Goal: Task Accomplishment & Management: Manage account settings

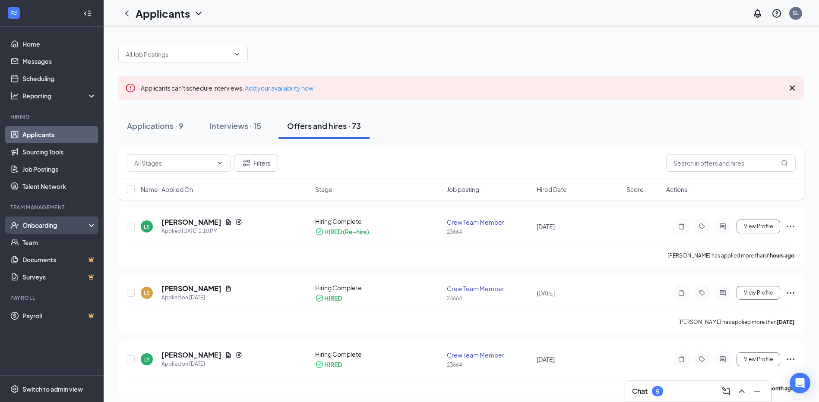
drag, startPoint x: 87, startPoint y: 178, endPoint x: 57, endPoint y: 228, distance: 58.1
click at [57, 228] on div "Onboarding" at bounding box center [55, 225] width 66 height 9
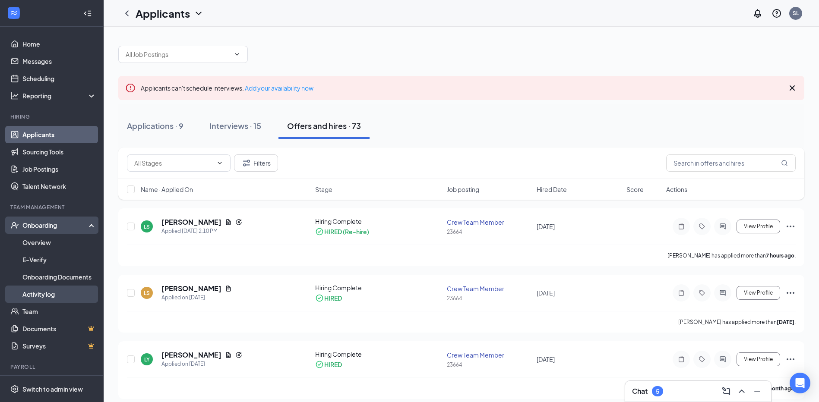
click at [51, 291] on link "Activity log" at bounding box center [59, 294] width 74 height 17
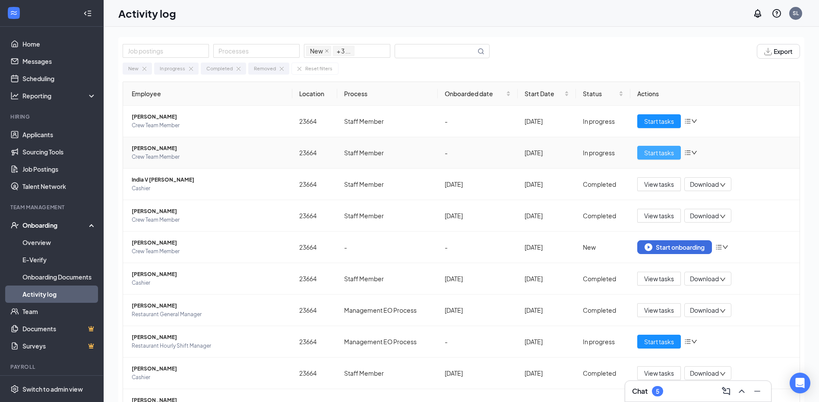
click at [646, 155] on span "Start tasks" at bounding box center [659, 152] width 30 height 9
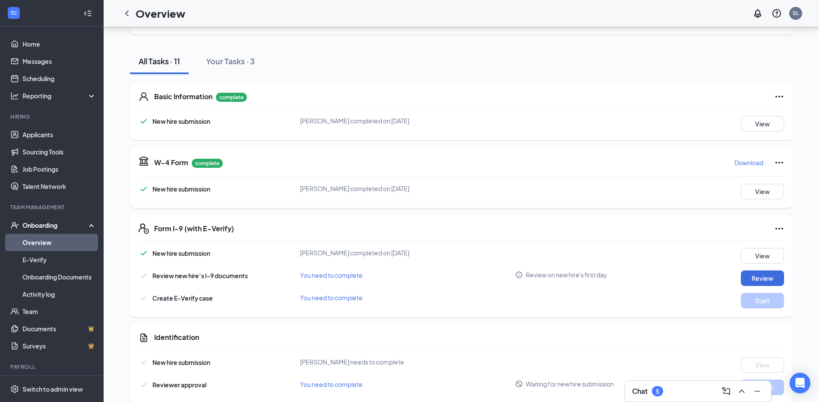
scroll to position [173, 0]
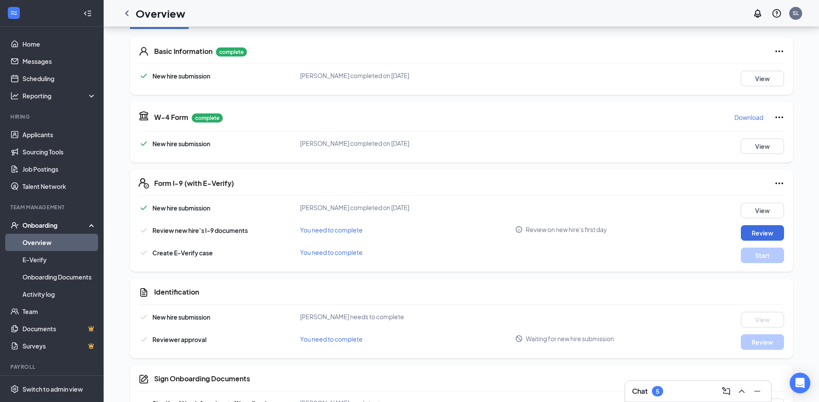
drag, startPoint x: 646, startPoint y: 155, endPoint x: 538, endPoint y: 184, distance: 111.5
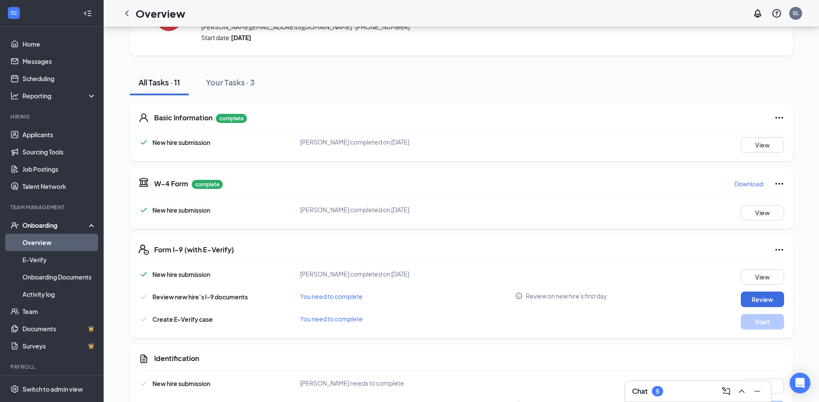
scroll to position [43, 0]
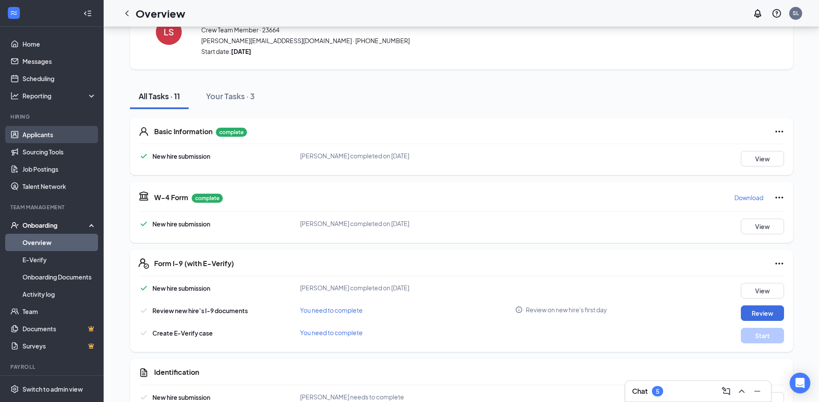
click at [40, 131] on link "Applicants" at bounding box center [59, 134] width 74 height 17
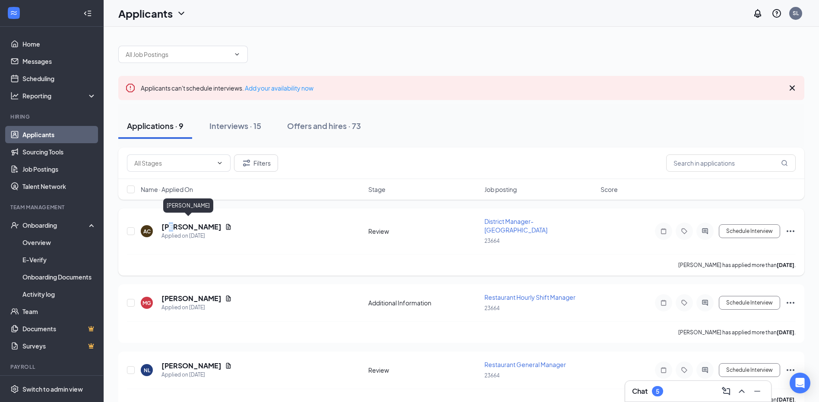
drag, startPoint x: 185, startPoint y: 224, endPoint x: 170, endPoint y: 224, distance: 14.7
click at [170, 224] on h5 "[PERSON_NAME]" at bounding box center [191, 226] width 60 height 9
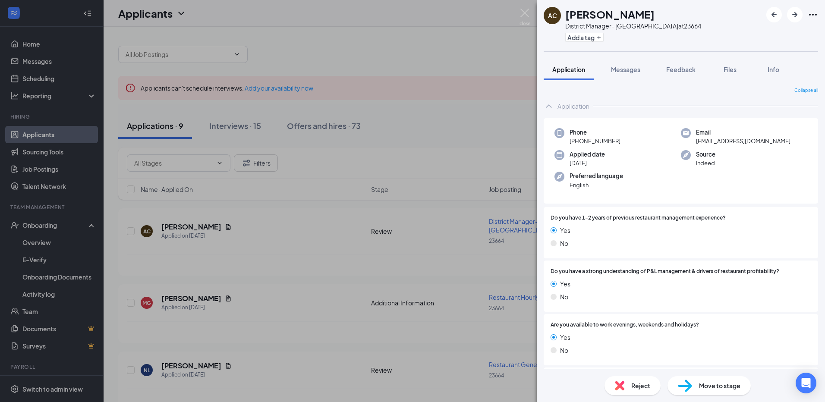
click at [367, 248] on div "AC [PERSON_NAME] District Manager- Youngstown Market at 23664 Add a tag Applica…" at bounding box center [412, 201] width 825 height 402
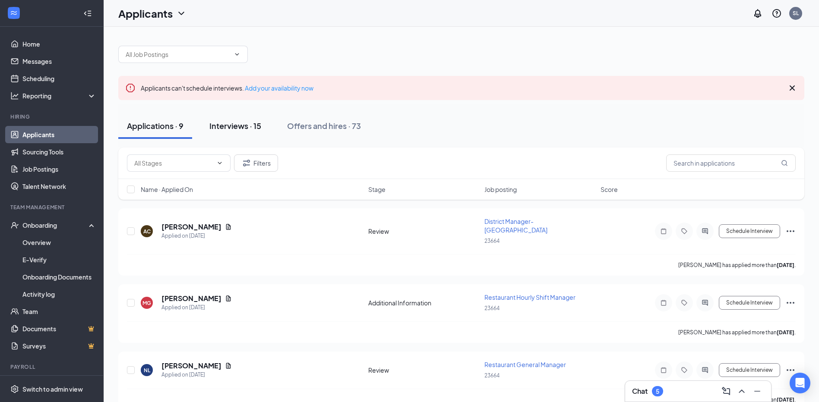
click at [244, 124] on div "Interviews · 15" at bounding box center [235, 125] width 52 height 11
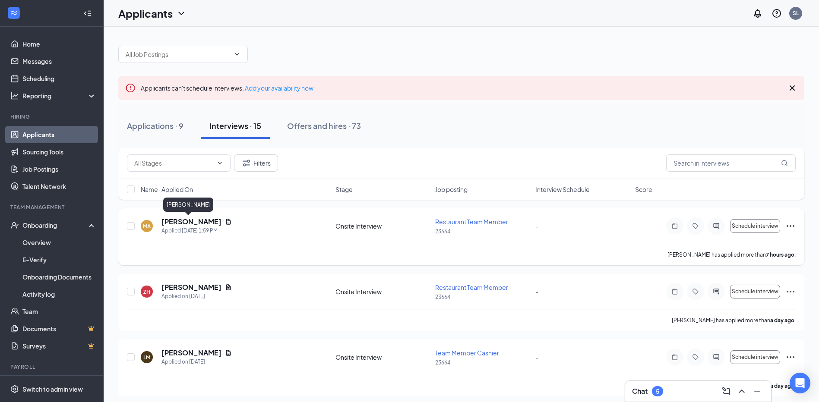
click at [184, 221] on h5 "[PERSON_NAME]" at bounding box center [191, 221] width 60 height 9
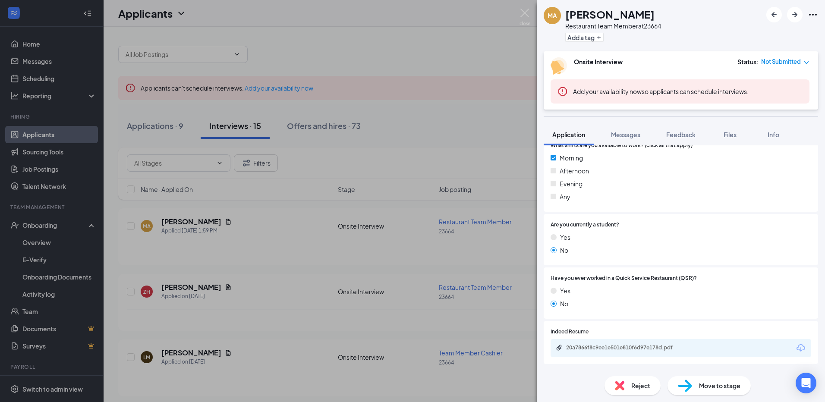
scroll to position [216, 0]
drag, startPoint x: 286, startPoint y: 219, endPoint x: 246, endPoint y: 219, distance: 40.6
click at [285, 219] on div "MA Mana [PERSON_NAME] Restaurant Team Member at 23664 Add a tag Onsite Intervie…" at bounding box center [412, 201] width 825 height 402
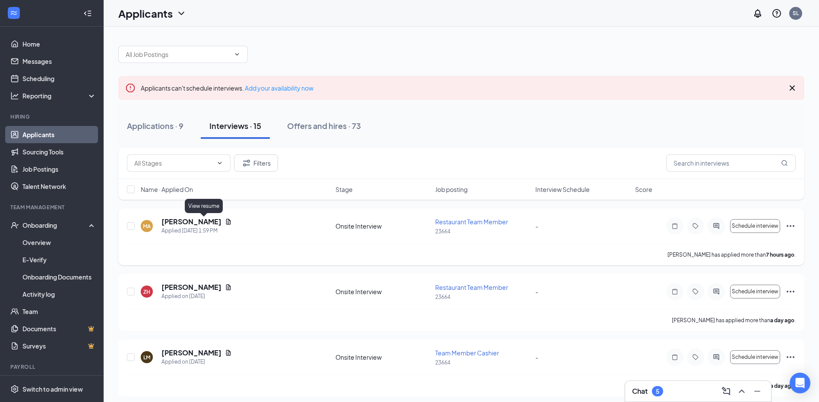
click at [226, 219] on icon "Document" at bounding box center [228, 222] width 5 height 6
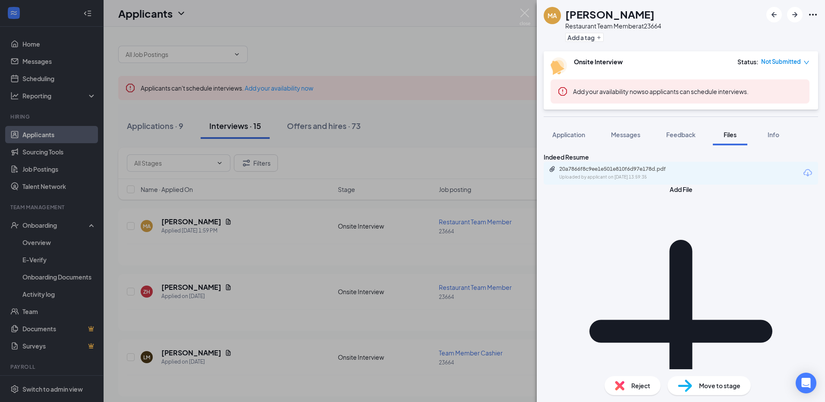
drag, startPoint x: 532, startPoint y: 176, endPoint x: 521, endPoint y: 187, distance: 16.2
drag, startPoint x: 521, startPoint y: 187, endPoint x: 203, endPoint y: 220, distance: 319.4
click at [203, 220] on div "MA Mana [PERSON_NAME] Restaurant Team Member at 23664 Add a tag Onsite Intervie…" at bounding box center [412, 201] width 825 height 402
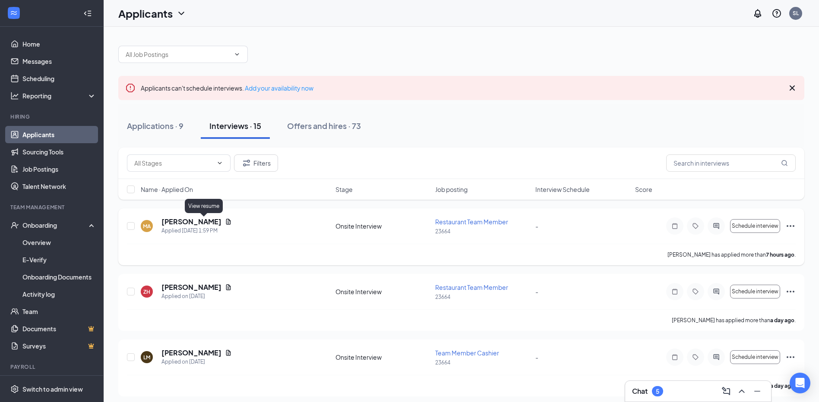
click at [225, 221] on icon "Document" at bounding box center [228, 221] width 7 height 7
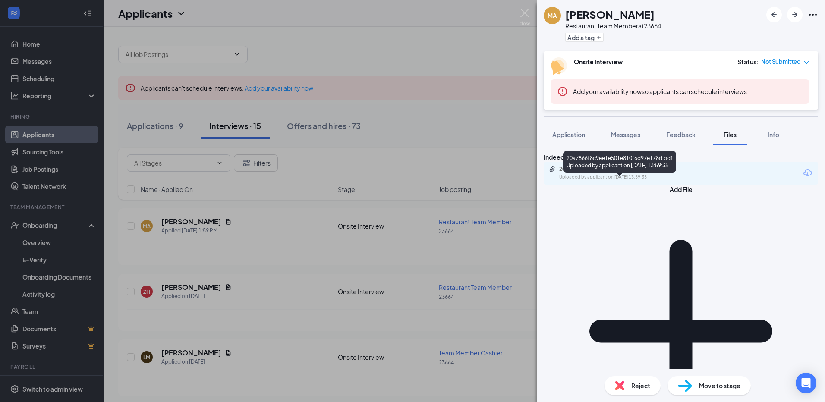
click at [573, 181] on div "20a7866f8c9ee1e501e810f6d97e178d.pdf Uploaded by applicant on [DATE] 13:59:35" at bounding box center [619, 173] width 140 height 15
click at [324, 187] on div "MA Mana [PERSON_NAME] Restaurant Team Member at 23664 Add a tag Onsite Intervie…" at bounding box center [412, 201] width 825 height 402
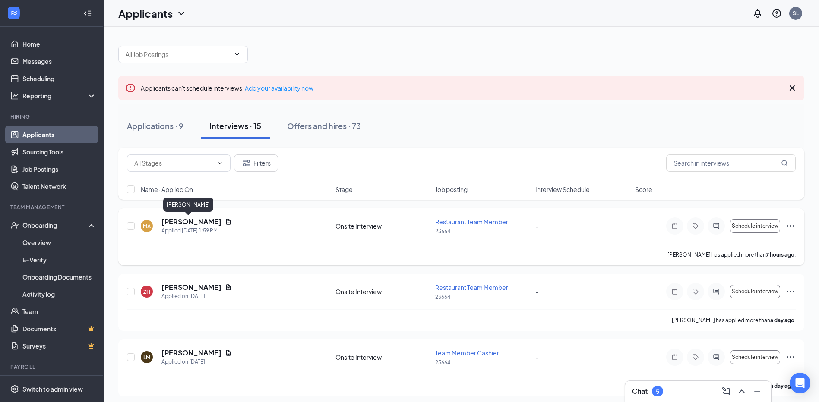
click at [191, 224] on h5 "[PERSON_NAME]" at bounding box center [191, 221] width 60 height 9
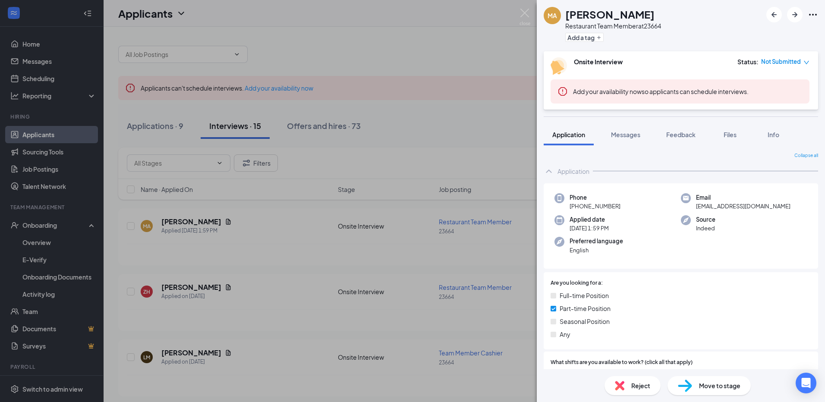
click at [162, 289] on div "MA Mana [PERSON_NAME] Restaurant Team Member at 23664 Add a tag Onsite Intervie…" at bounding box center [412, 201] width 825 height 402
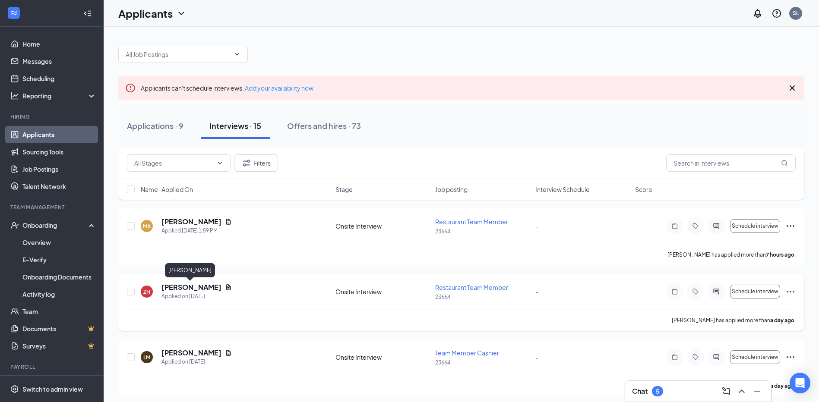
click at [170, 290] on h5 "[PERSON_NAME]" at bounding box center [191, 287] width 60 height 9
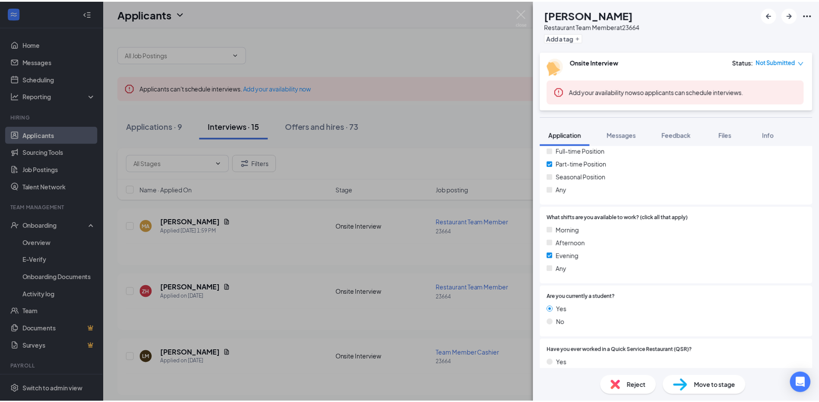
scroll to position [129, 0]
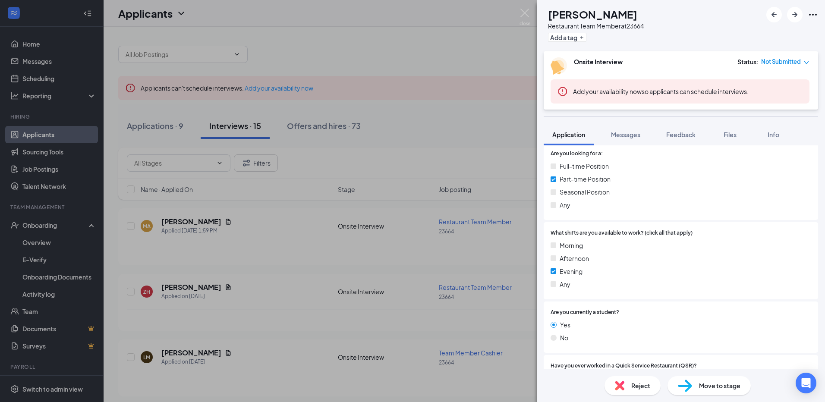
click at [184, 348] on div "ZH [PERSON_NAME] Restaurant Team Member at 23664 Add a tag Onsite Interview Sta…" at bounding box center [412, 201] width 825 height 402
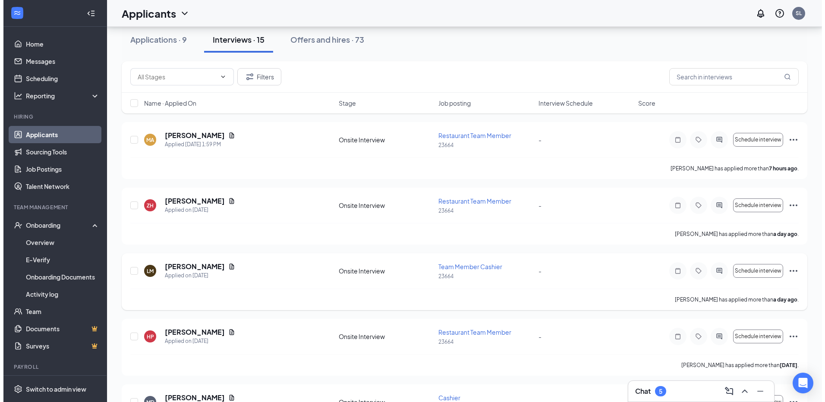
scroll to position [43, 0]
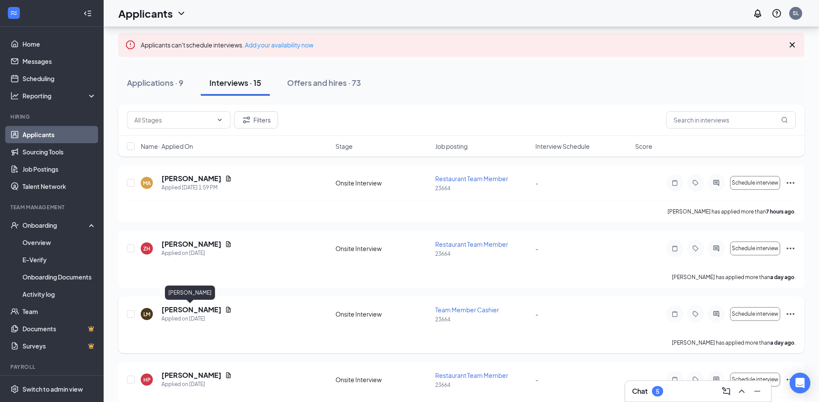
click at [201, 309] on h5 "[PERSON_NAME]" at bounding box center [191, 309] width 60 height 9
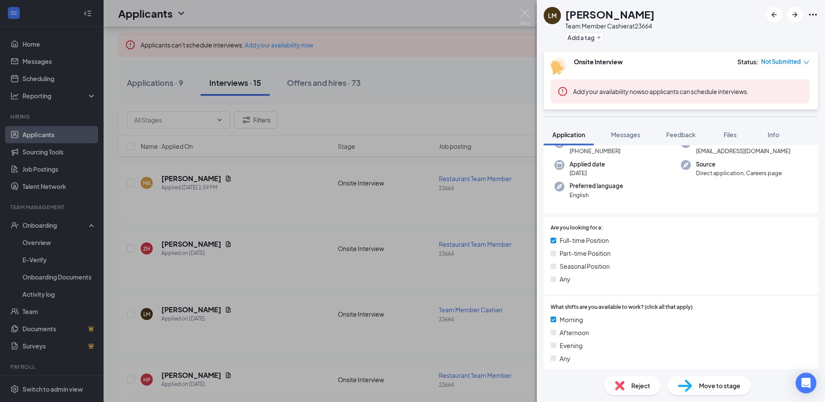
scroll to position [129, 0]
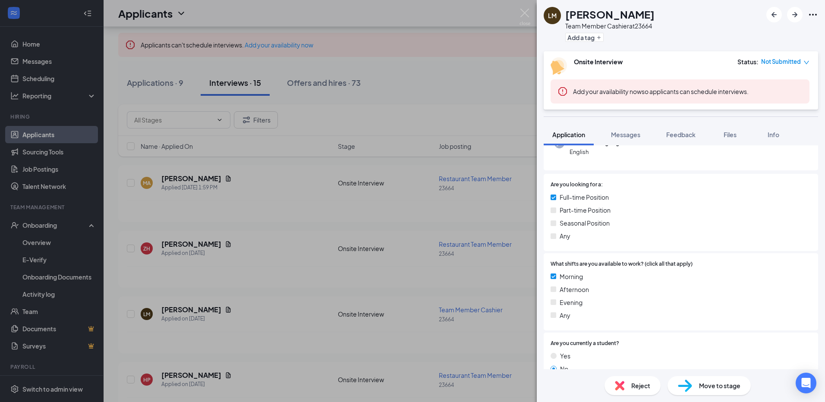
click at [216, 308] on div "[PERSON_NAME] Team Member Cashier at 23664 Add a tag Onsite Interview Status : …" at bounding box center [412, 201] width 825 height 402
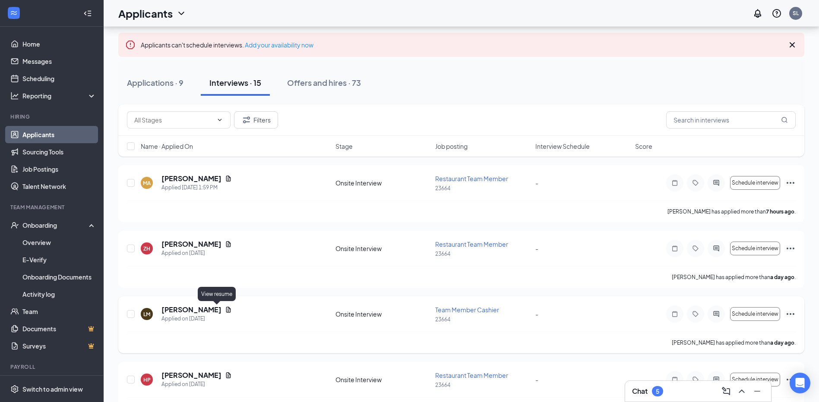
click at [225, 306] on icon "Document" at bounding box center [228, 309] width 7 height 7
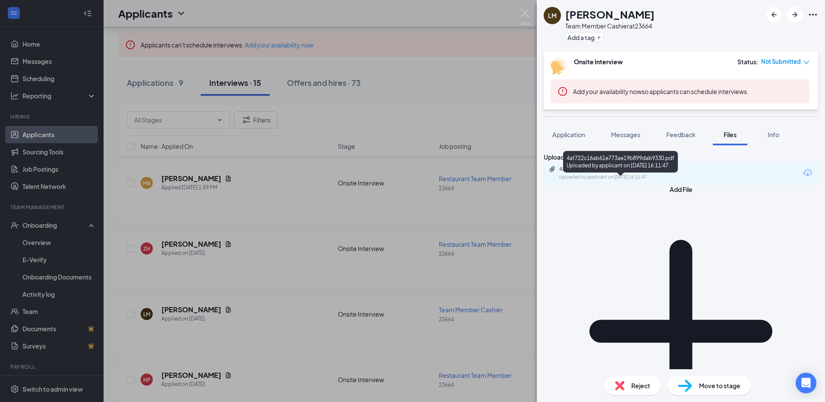
click at [581, 181] on div "Uploaded by applicant on [DATE] 16:11:47" at bounding box center [623, 177] width 129 height 7
